Goal: Navigation & Orientation: Find specific page/section

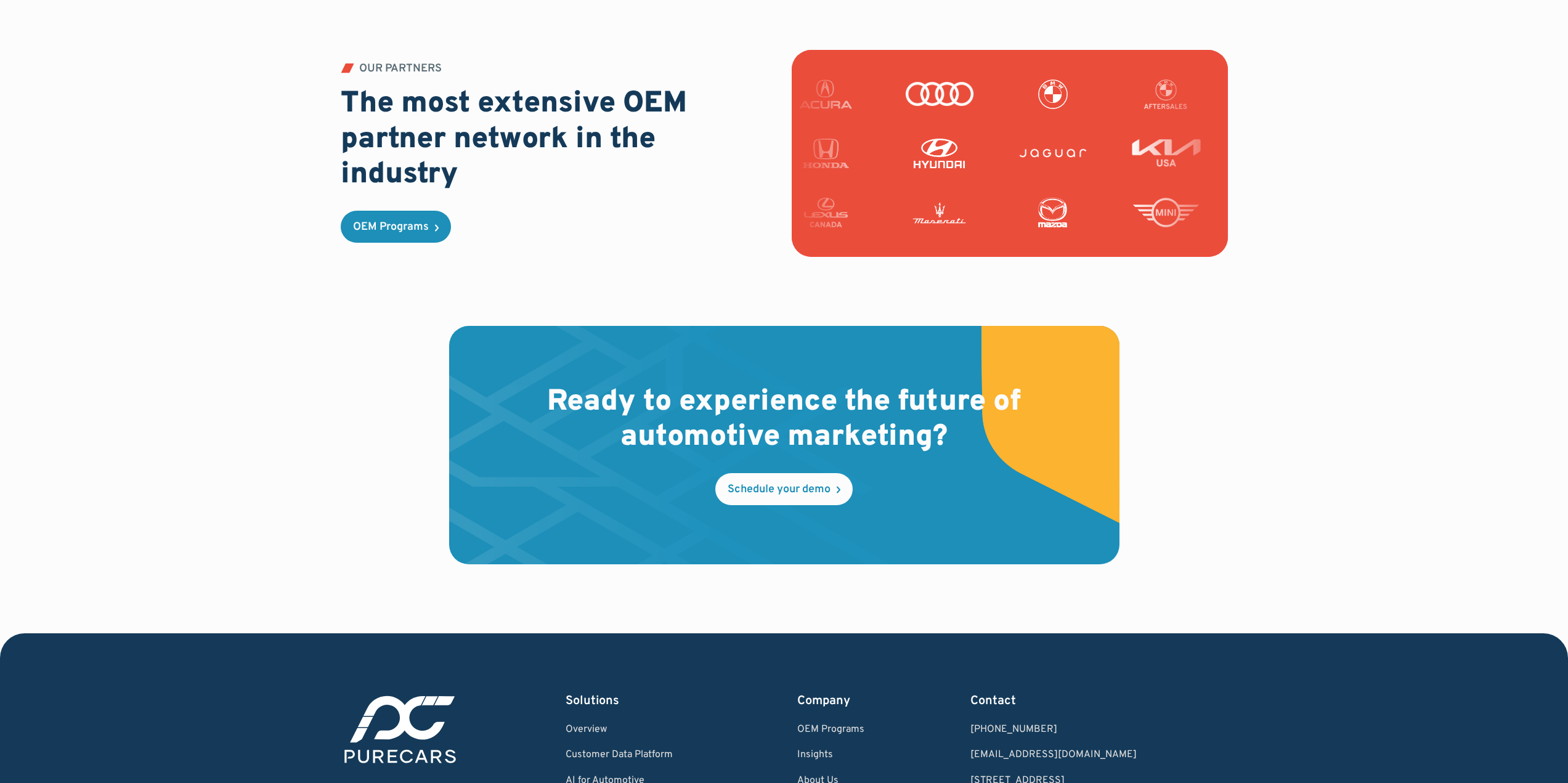
scroll to position [3431, 0]
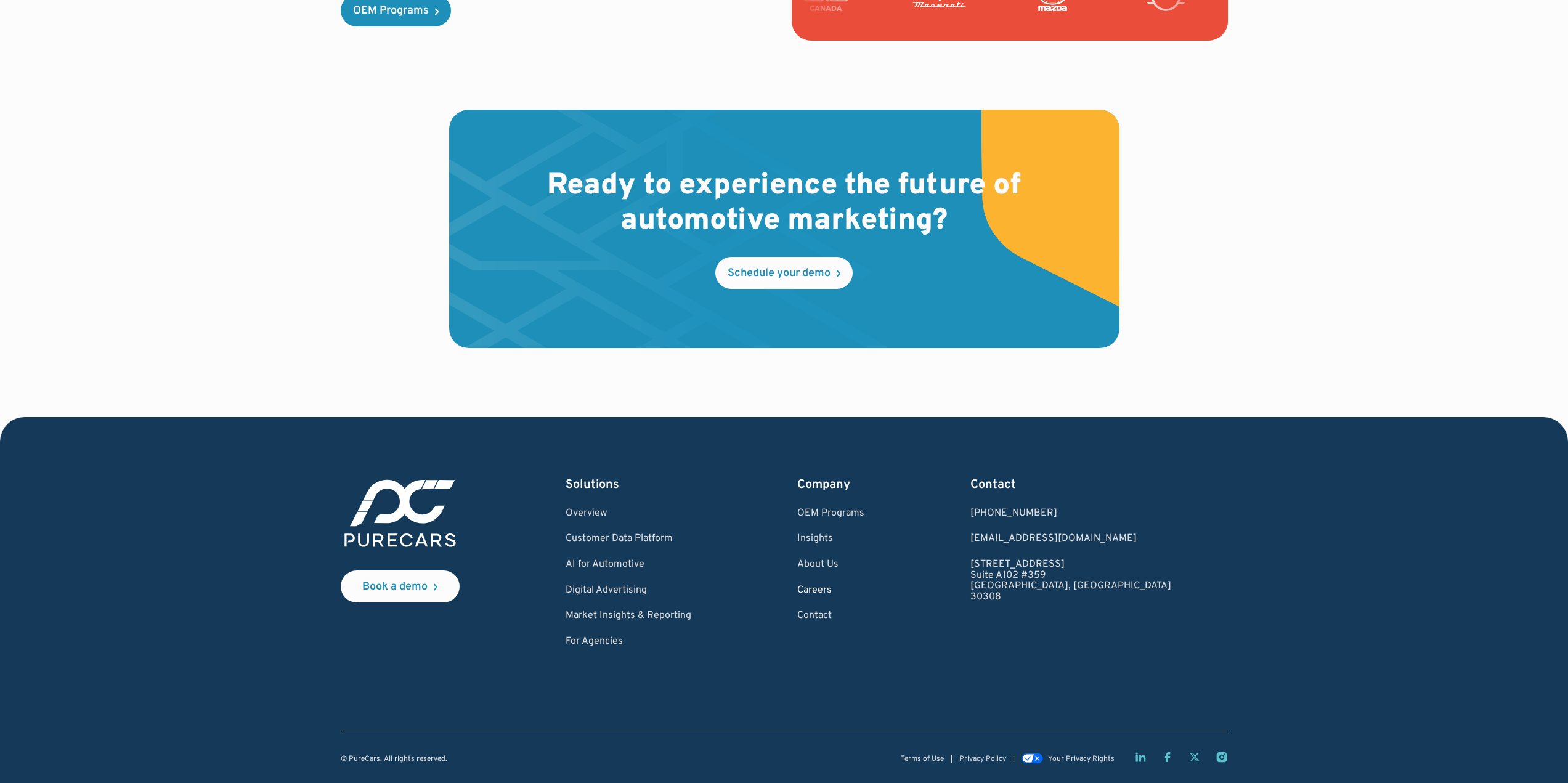
click at [864, 595] on link "Careers" at bounding box center [830, 591] width 67 height 11
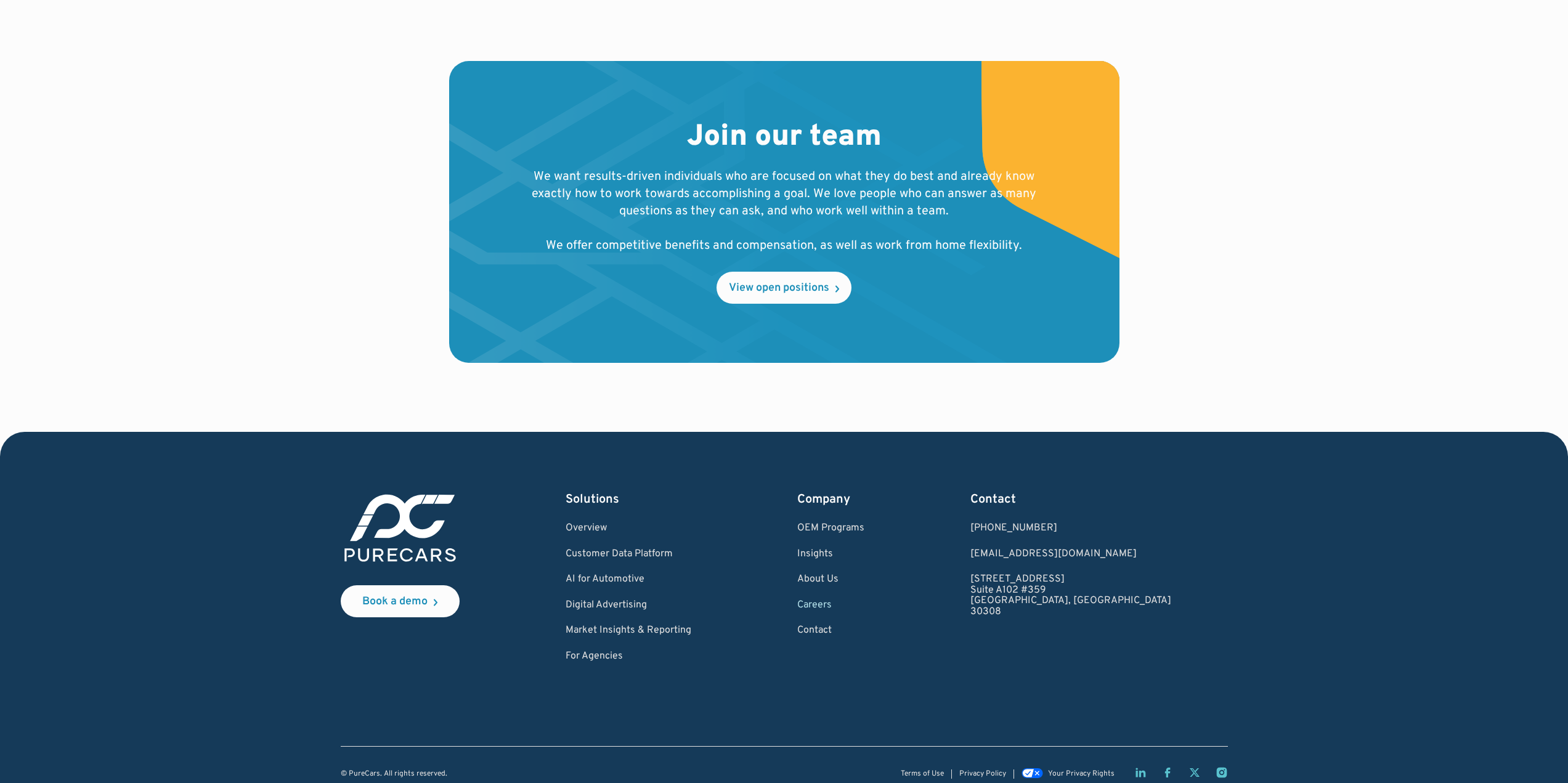
scroll to position [1223, 0]
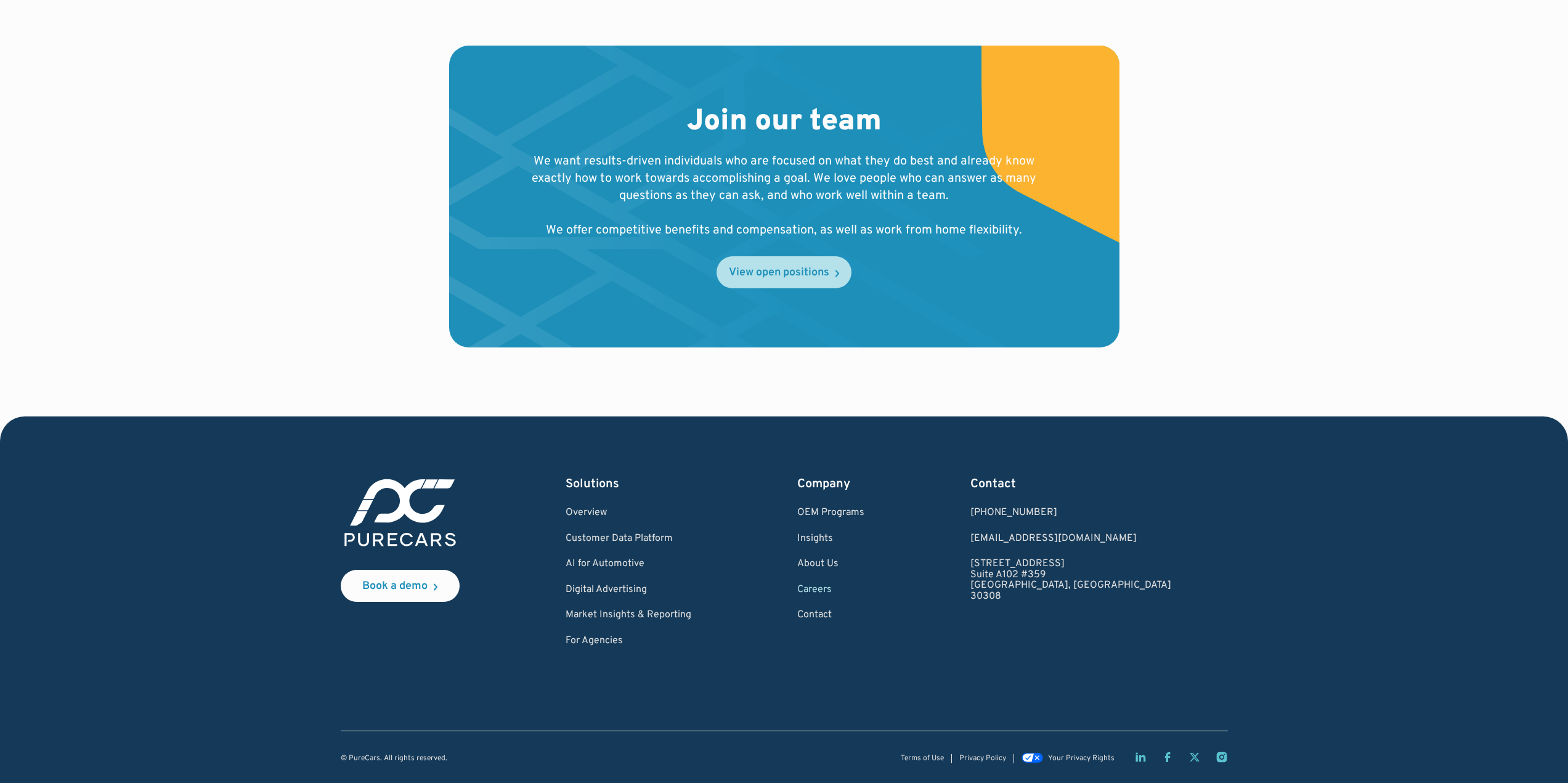
click at [810, 260] on link "View open positions" at bounding box center [784, 273] width 135 height 32
